Goal: Task Accomplishment & Management: Use online tool/utility

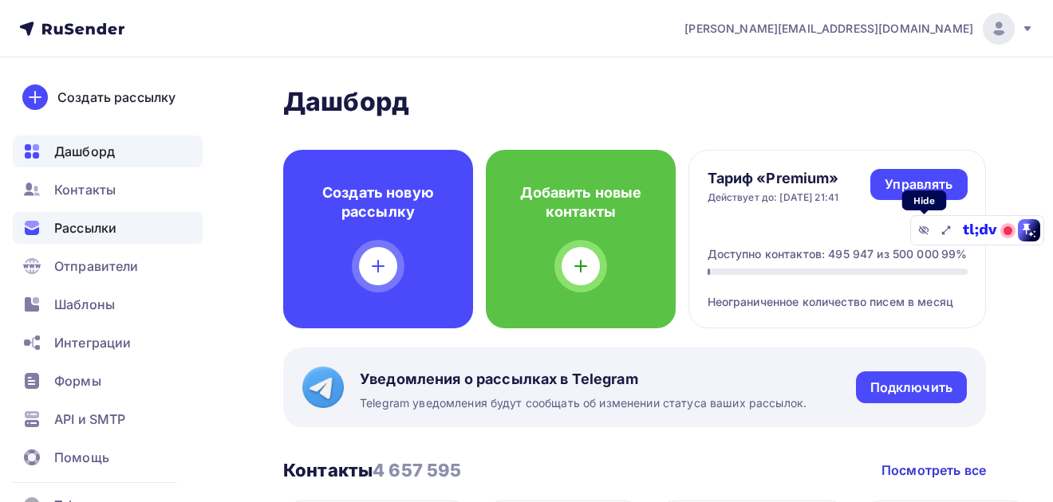
click at [85, 234] on span "Рассылки" at bounding box center [85, 228] width 62 height 19
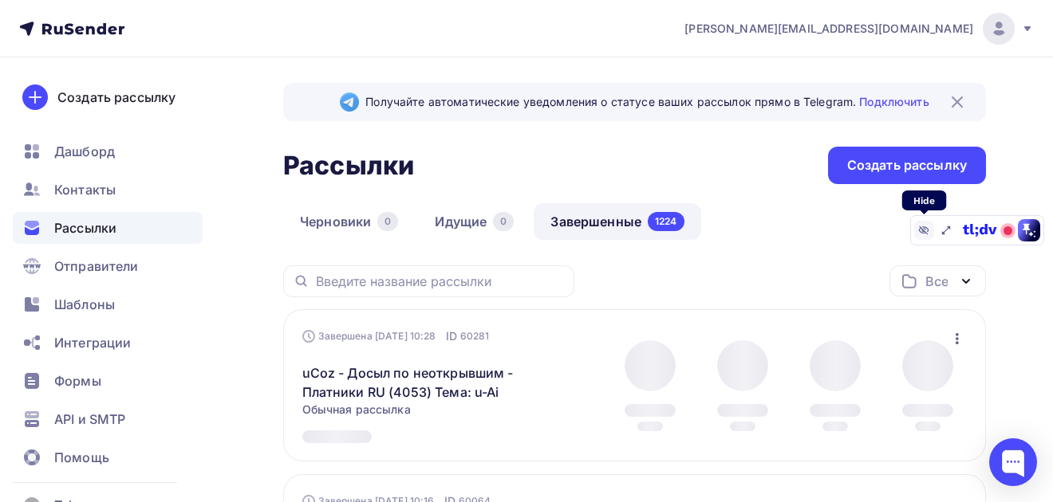
click at [922, 230] on icon at bounding box center [924, 230] width 10 height 9
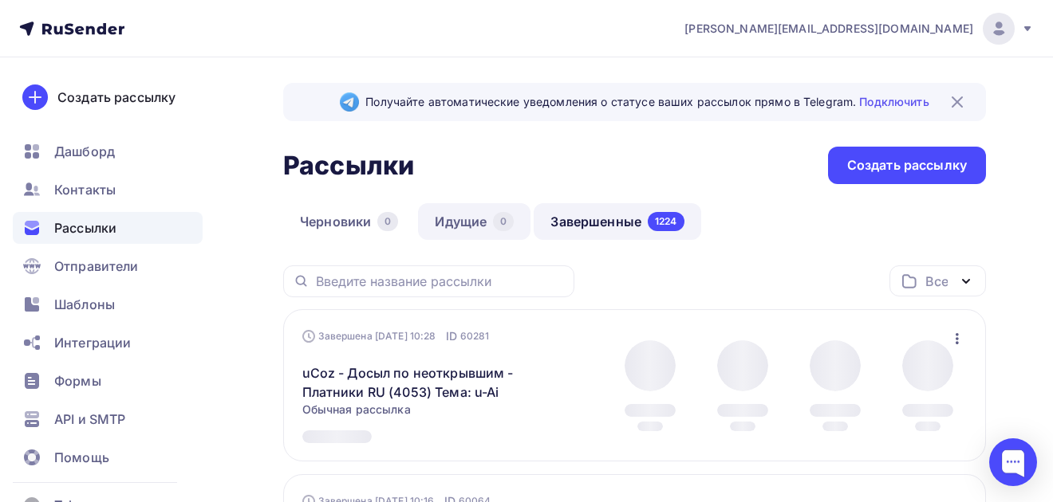
scroll to position [118, 0]
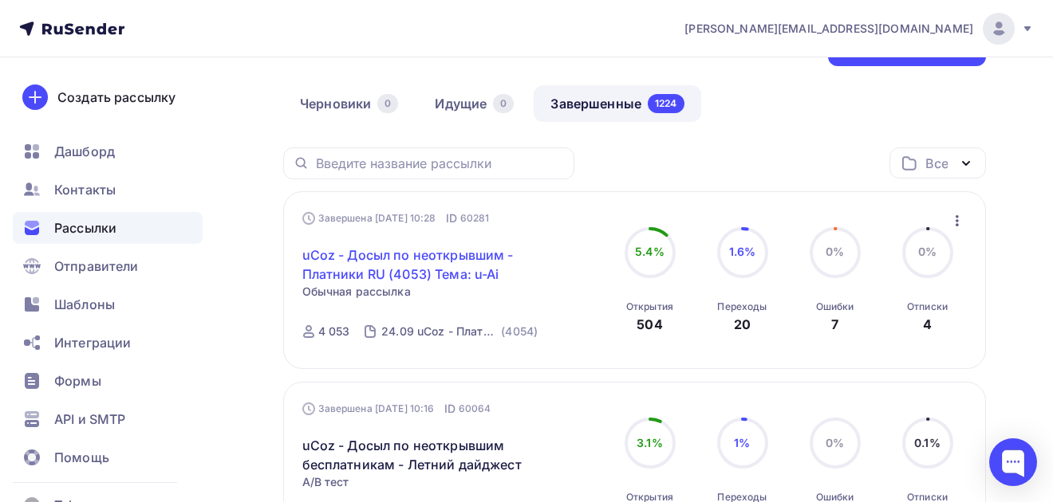
click at [395, 267] on link "uCoz - Досыл по неоткрывшим - Платники RU (4053) Тема: u-Ai" at bounding box center [439, 265] width 274 height 38
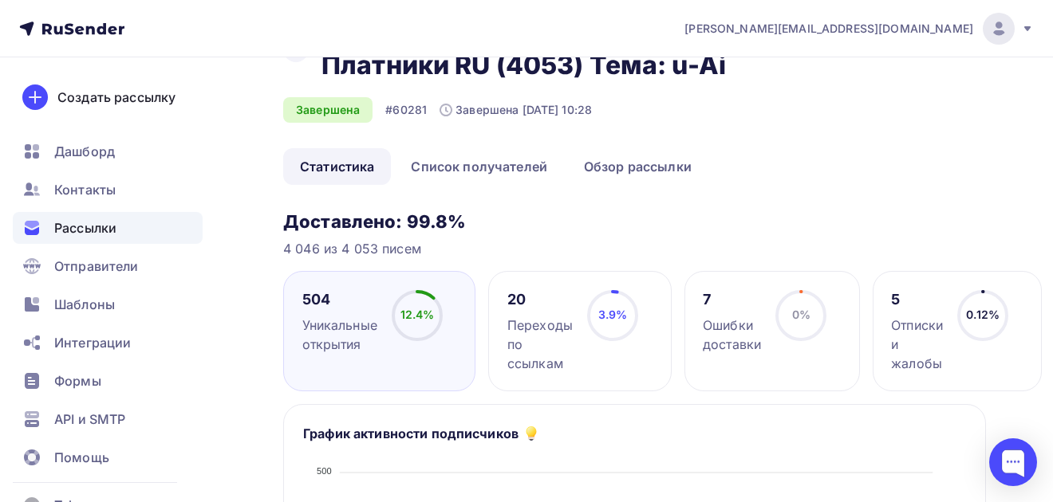
click at [570, 325] on div "Переходы по ссылкам" at bounding box center [539, 344] width 65 height 57
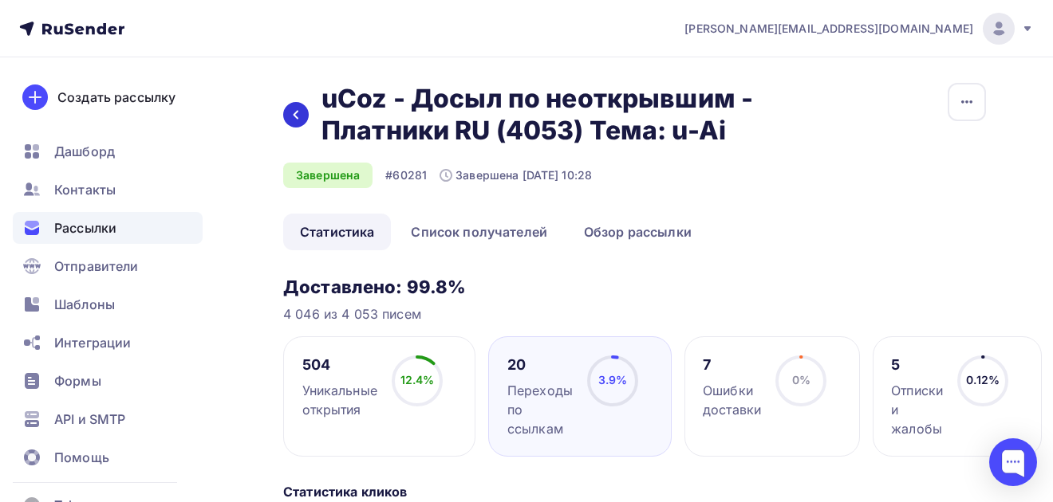
click at [291, 118] on icon at bounding box center [295, 114] width 13 height 13
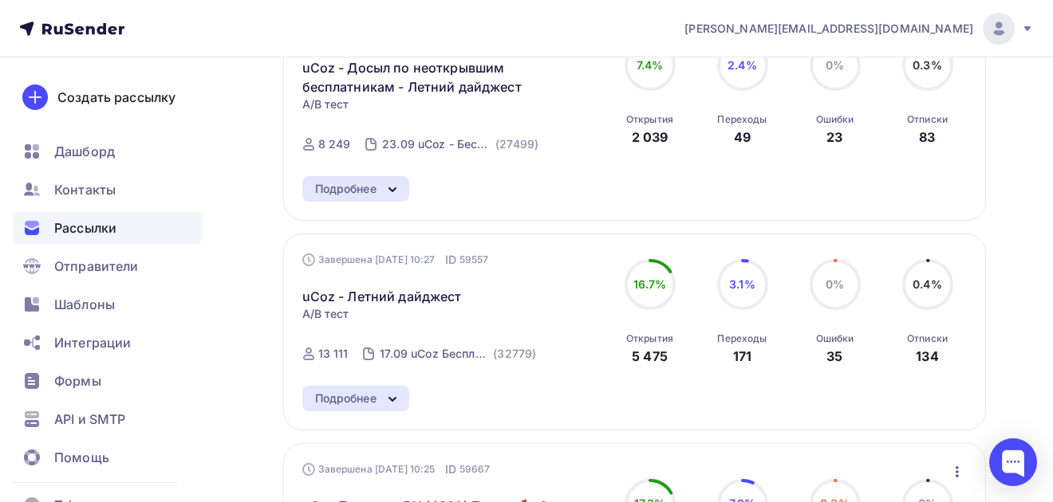
scroll to position [506, 0]
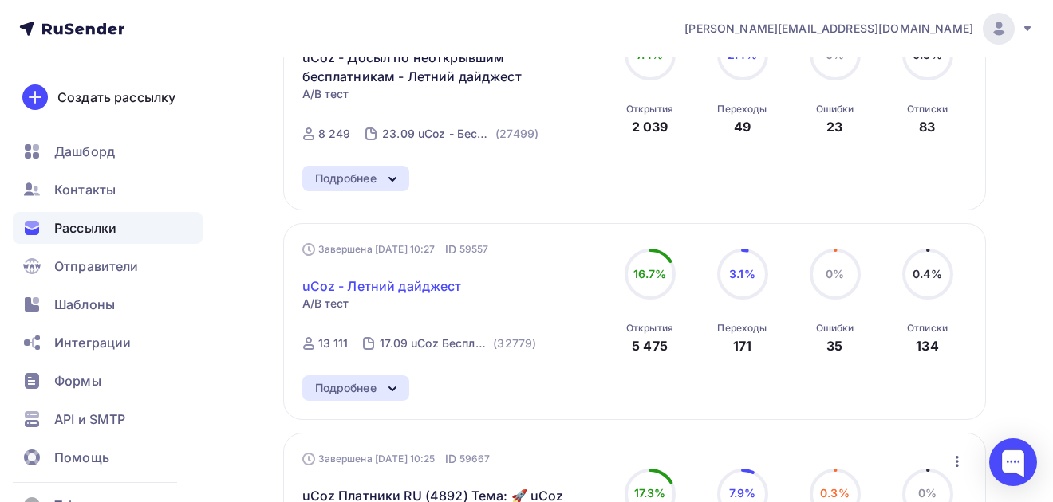
click at [375, 291] on link "uCoz - Летний дайджест" at bounding box center [382, 286] width 160 height 19
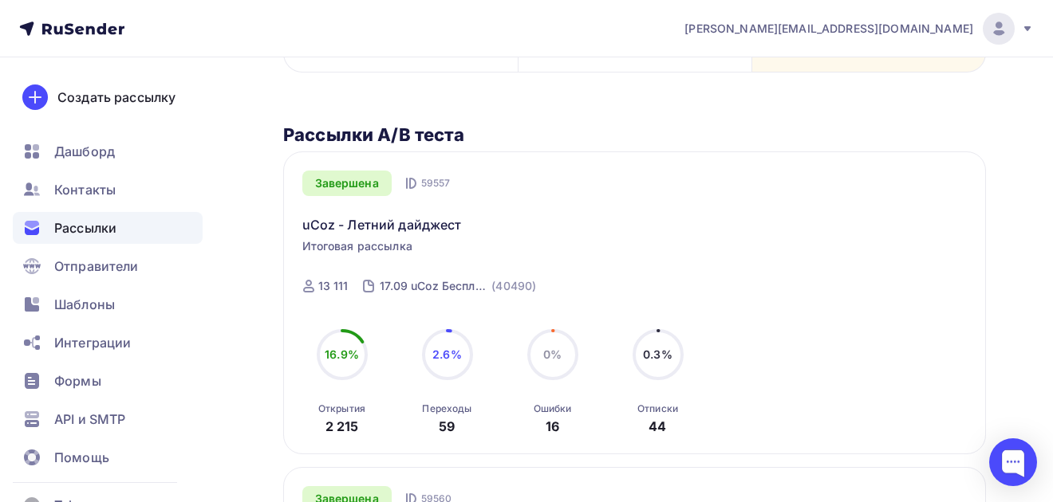
scroll to position [406, 0]
click at [396, 225] on link "uCoz - Летний дайджест" at bounding box center [382, 226] width 160 height 19
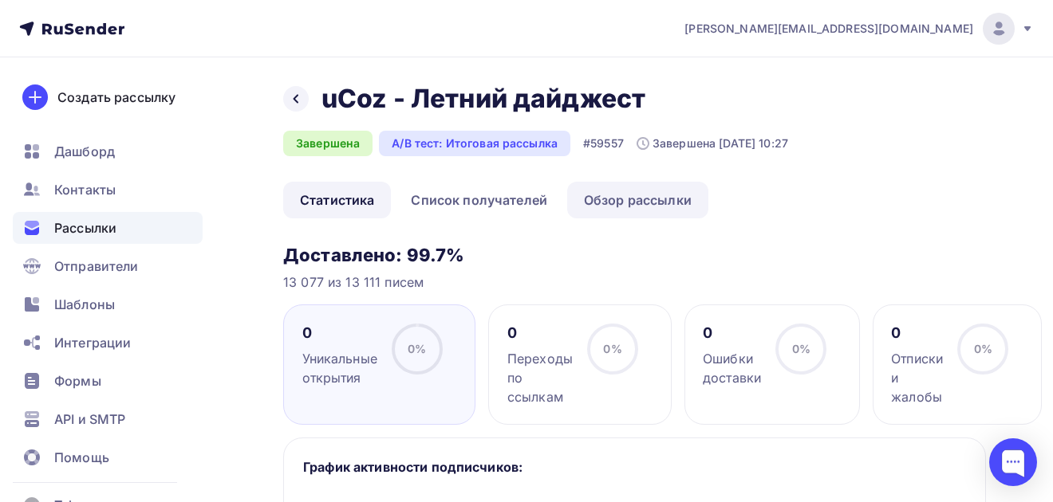
scroll to position [106, 0]
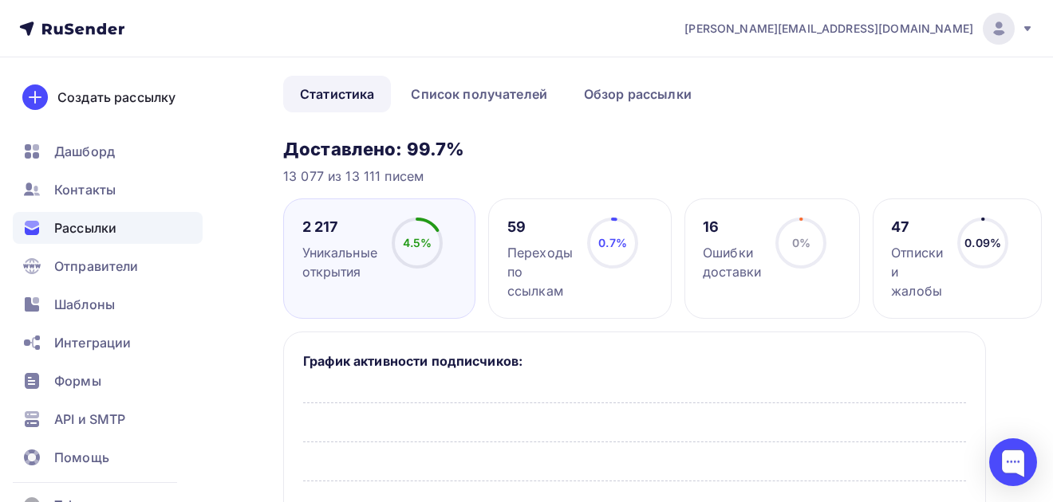
click at [601, 253] on circle at bounding box center [613, 243] width 48 height 48
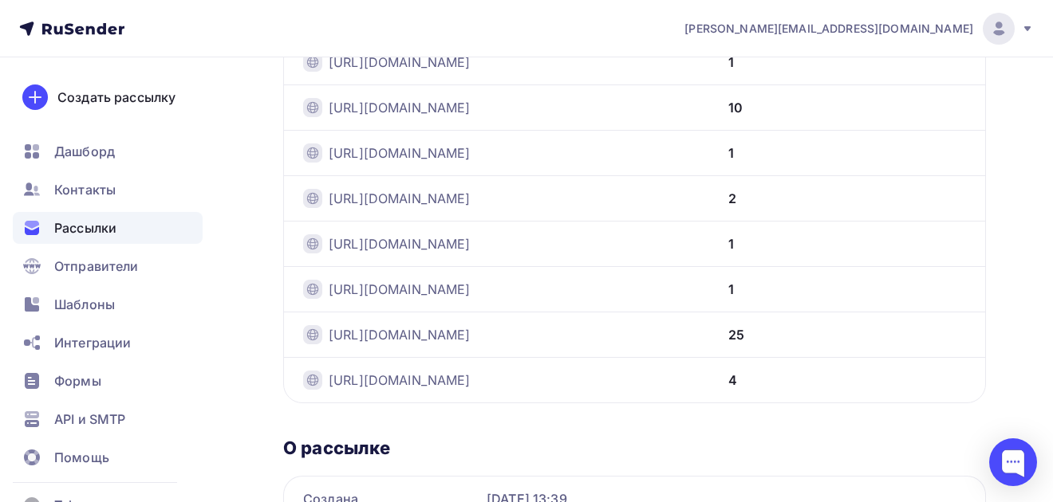
scroll to position [707, 0]
drag, startPoint x: 841, startPoint y: 333, endPoint x: 850, endPoint y: 333, distance: 8.8
click at [850, 333] on div "25" at bounding box center [847, 333] width 238 height 19
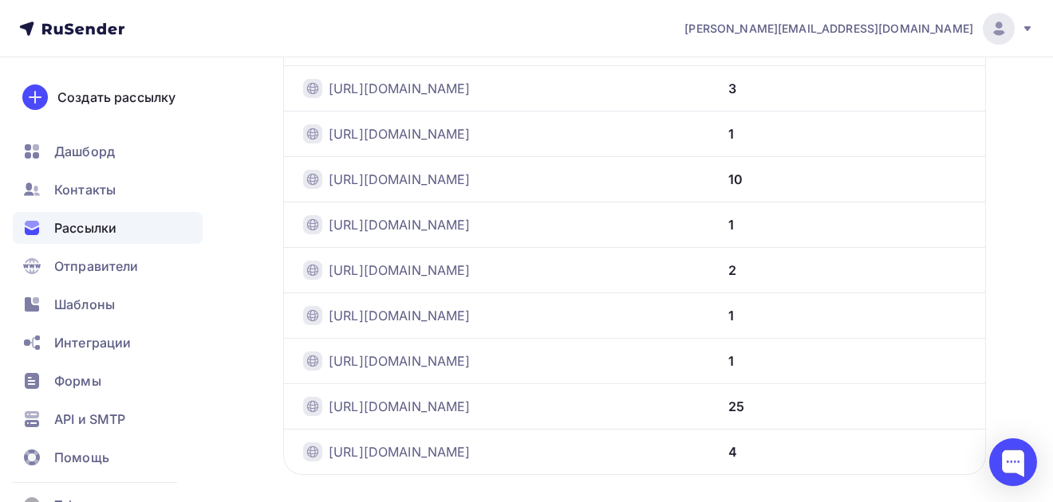
scroll to position [624, 0]
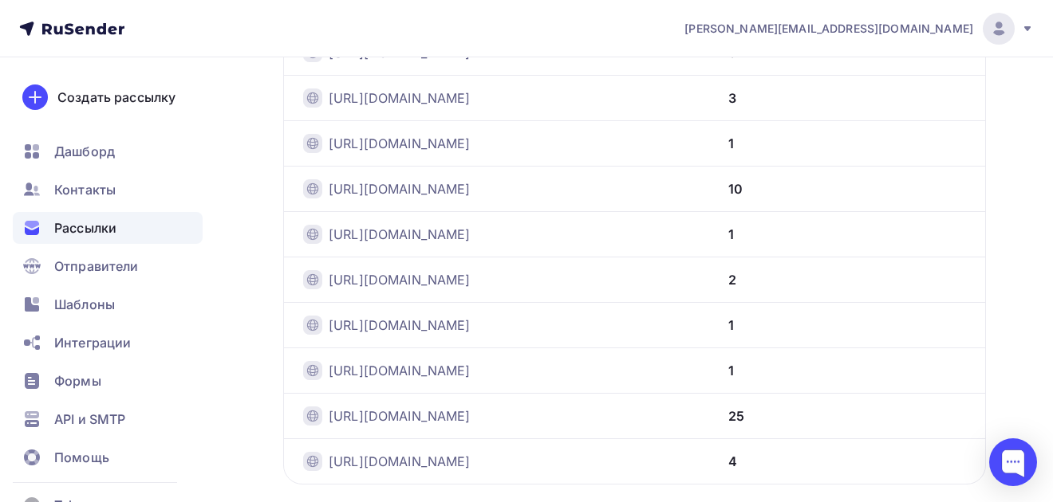
click at [860, 189] on div "10" at bounding box center [847, 188] width 238 height 19
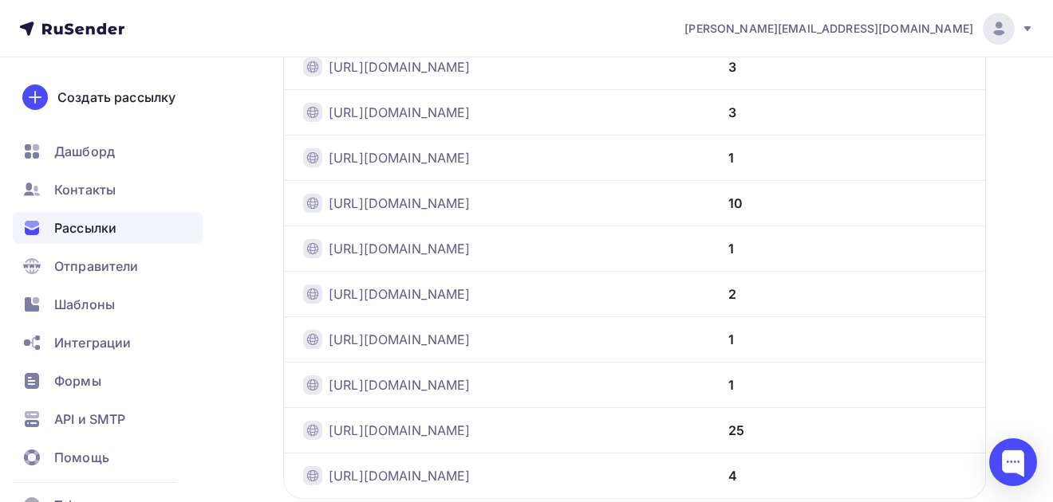
scroll to position [659, 0]
